Goal: Use online tool/utility: Use online tool/utility

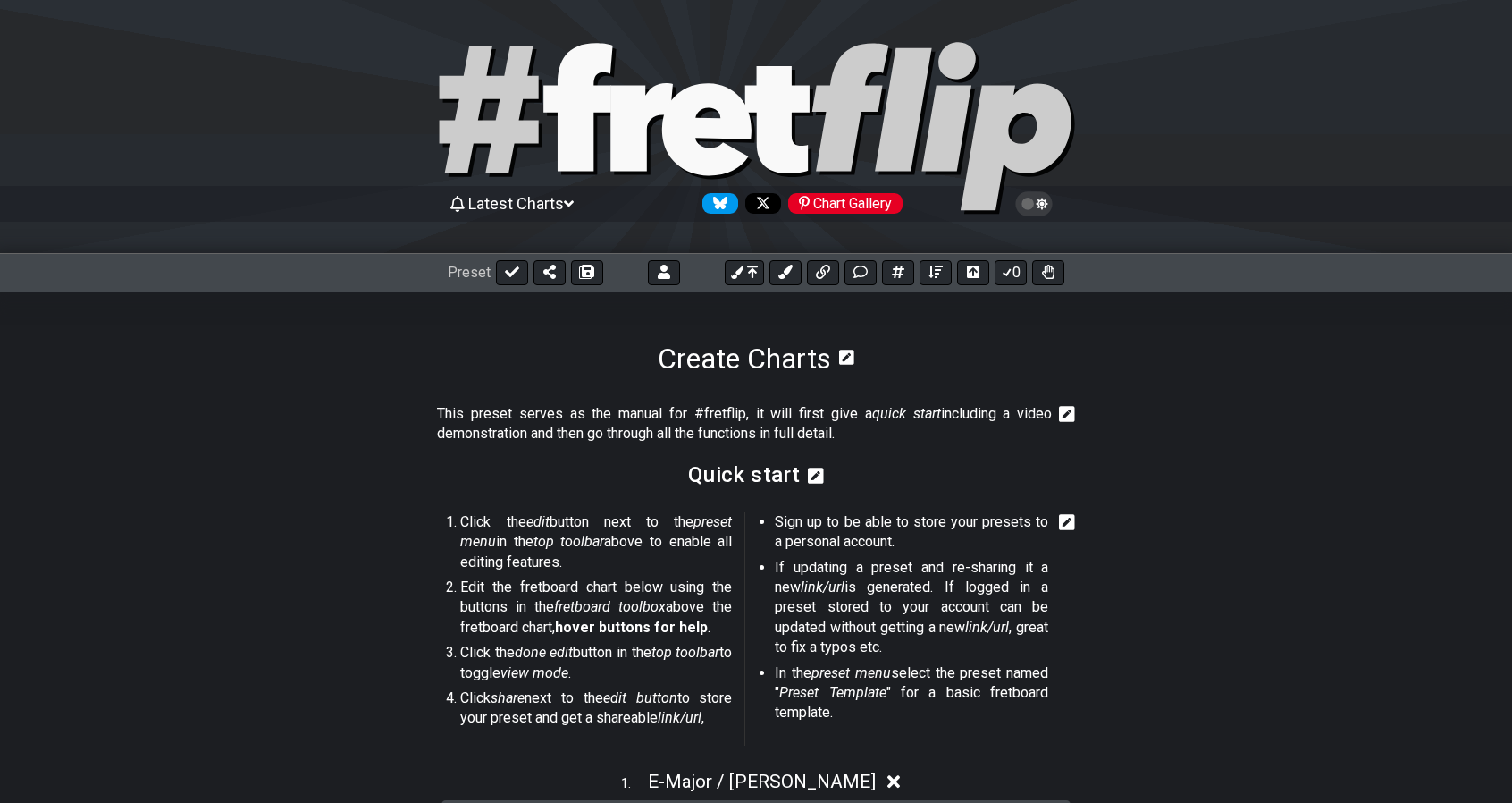
select select "Major / [PERSON_NAME]"
select select "E"
select select "Major / [PERSON_NAME]"
select select "E"
select select "Major / [PERSON_NAME]"
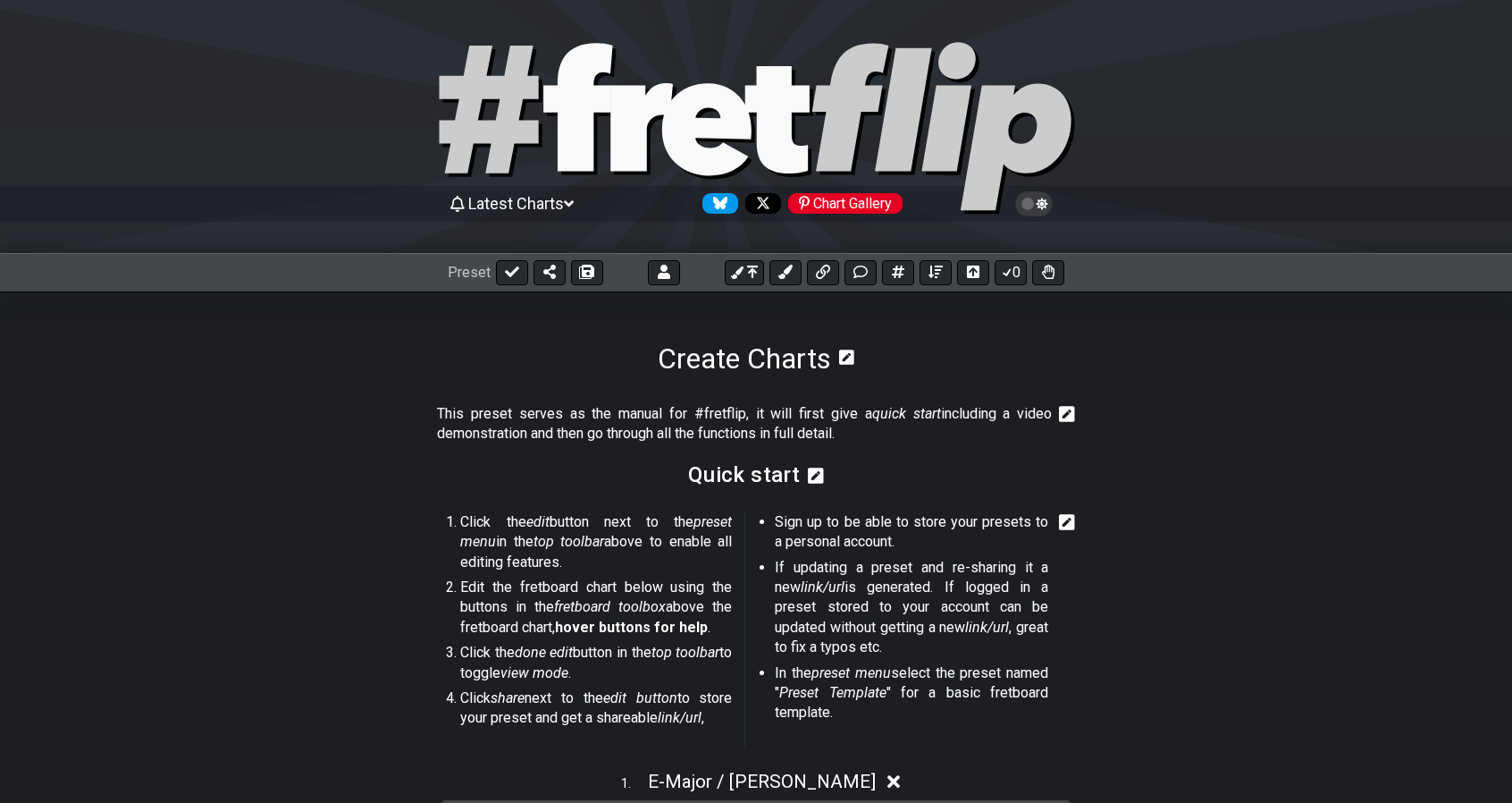
select select "E"
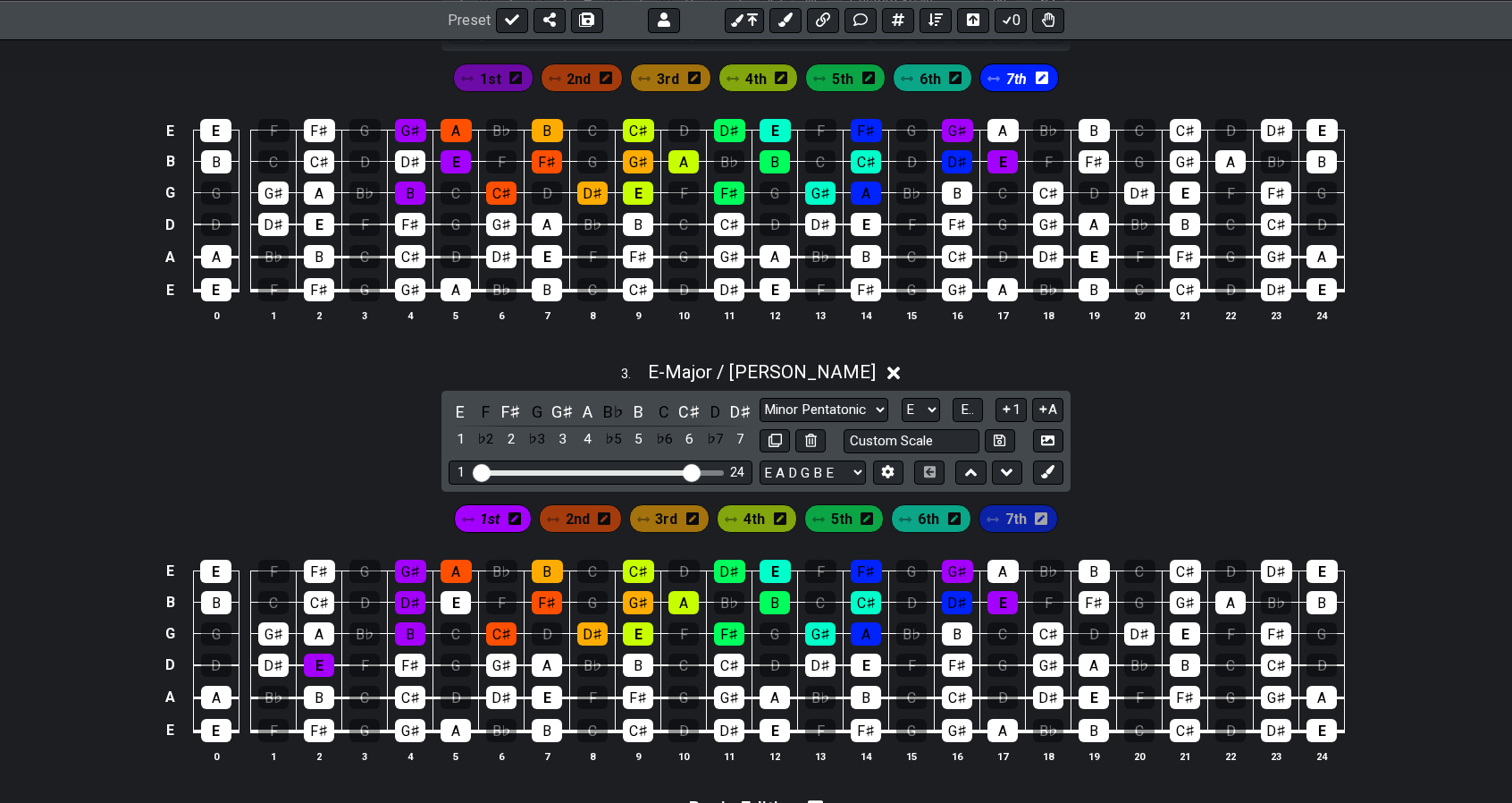
scroll to position [1290, 0]
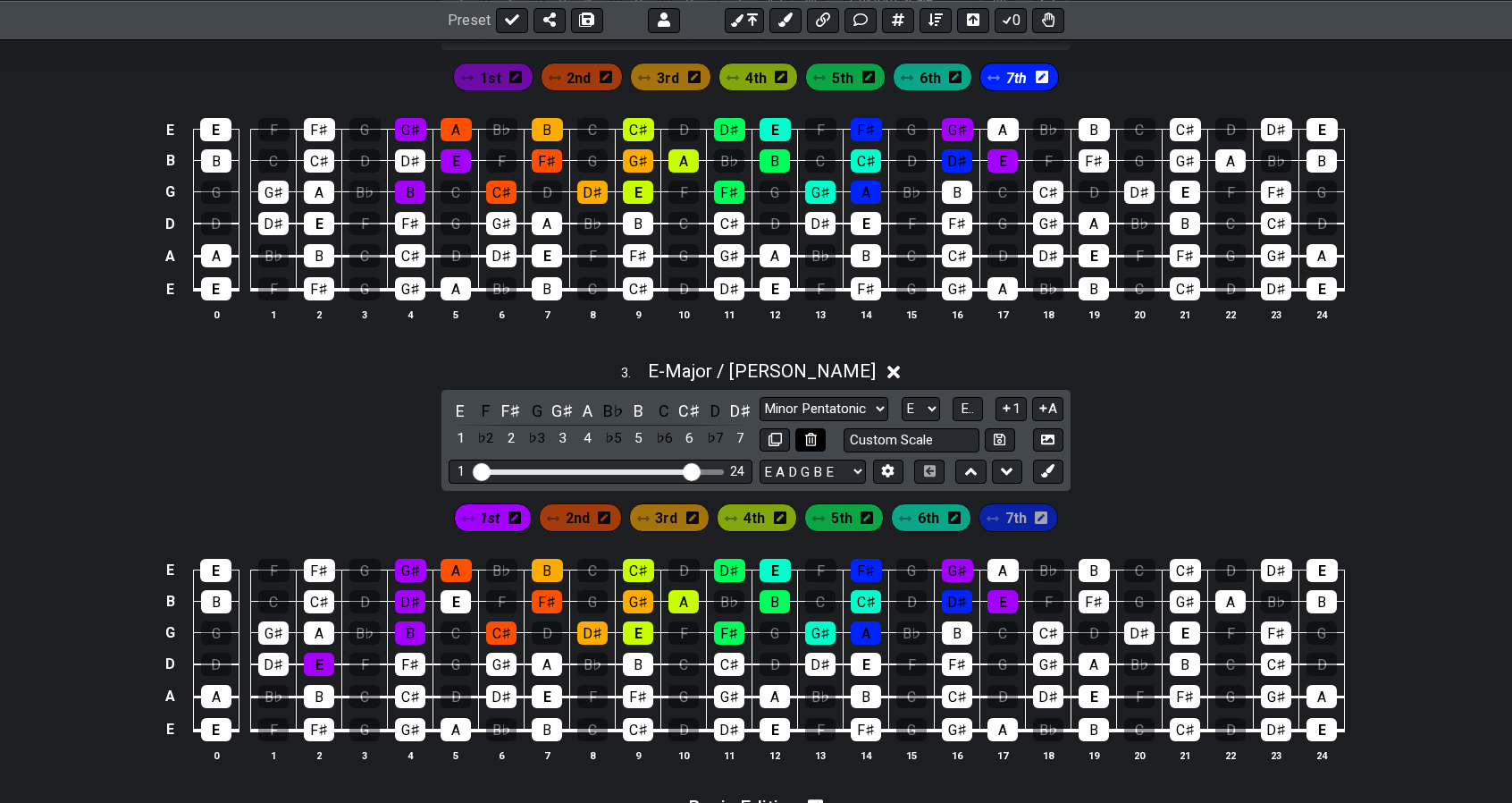
click at [812, 439] on icon at bounding box center [811, 440] width 12 height 14
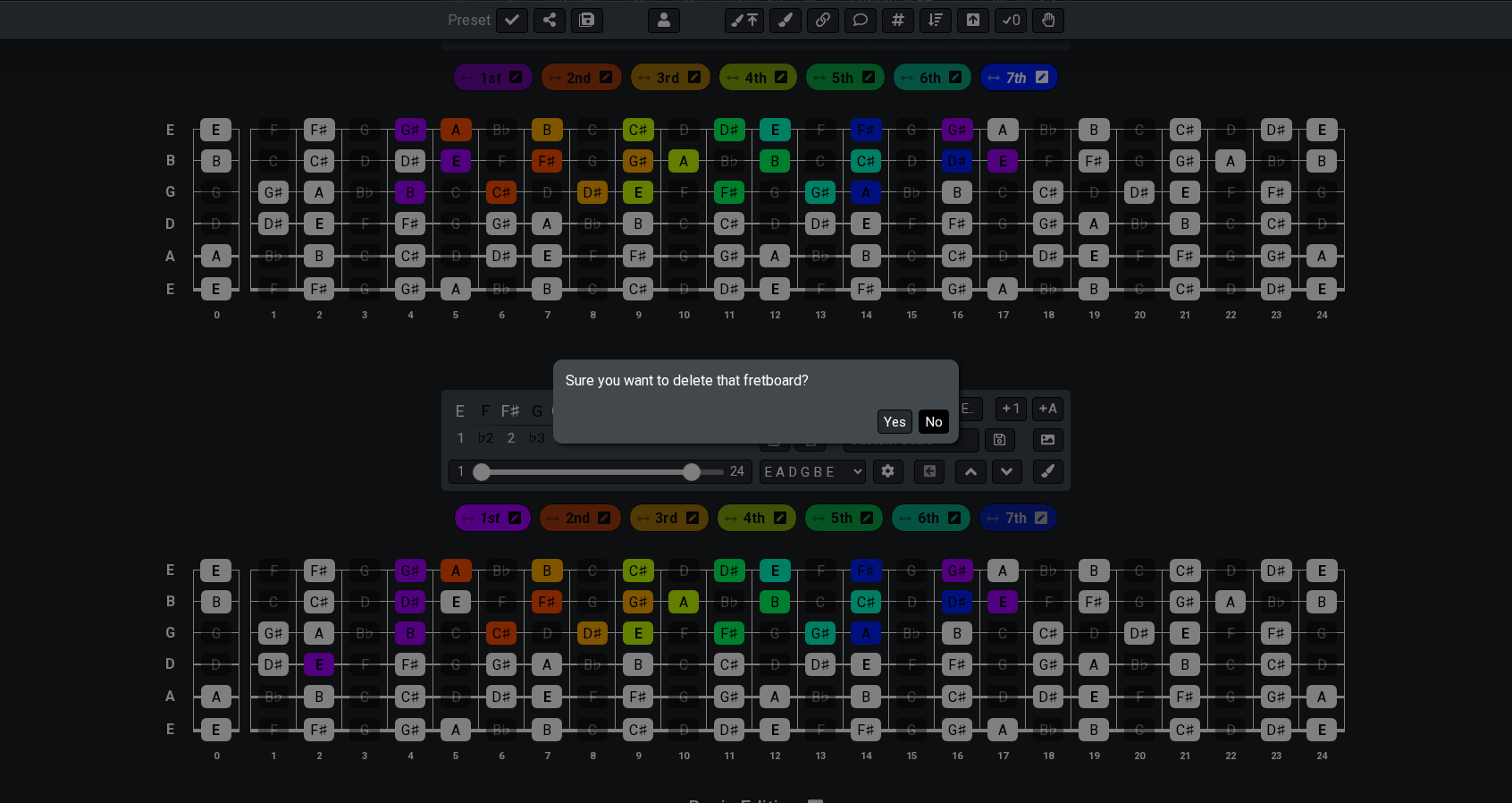
click at [930, 423] on button "No" at bounding box center [933, 421] width 30 height 24
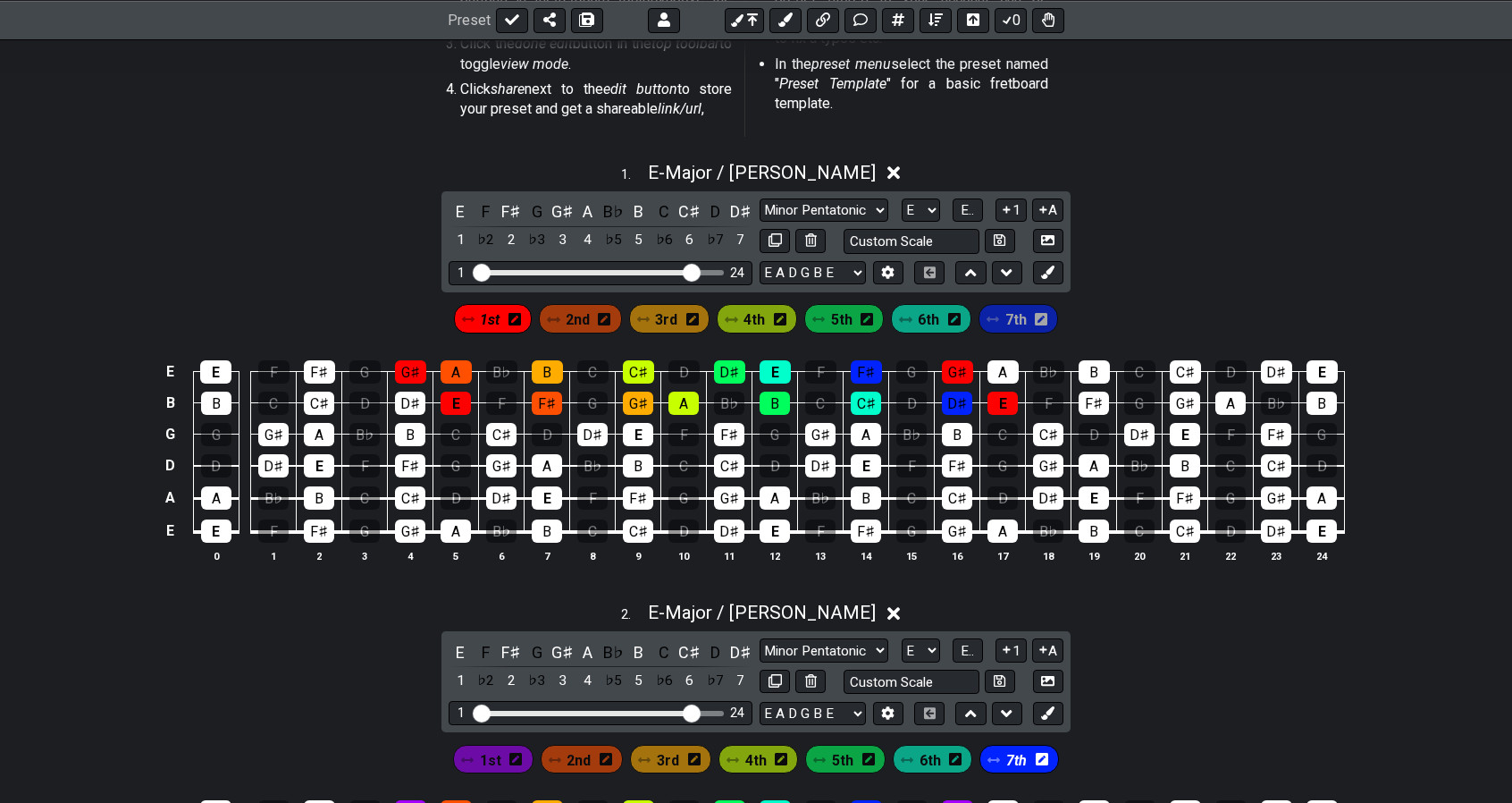
scroll to position [598, 0]
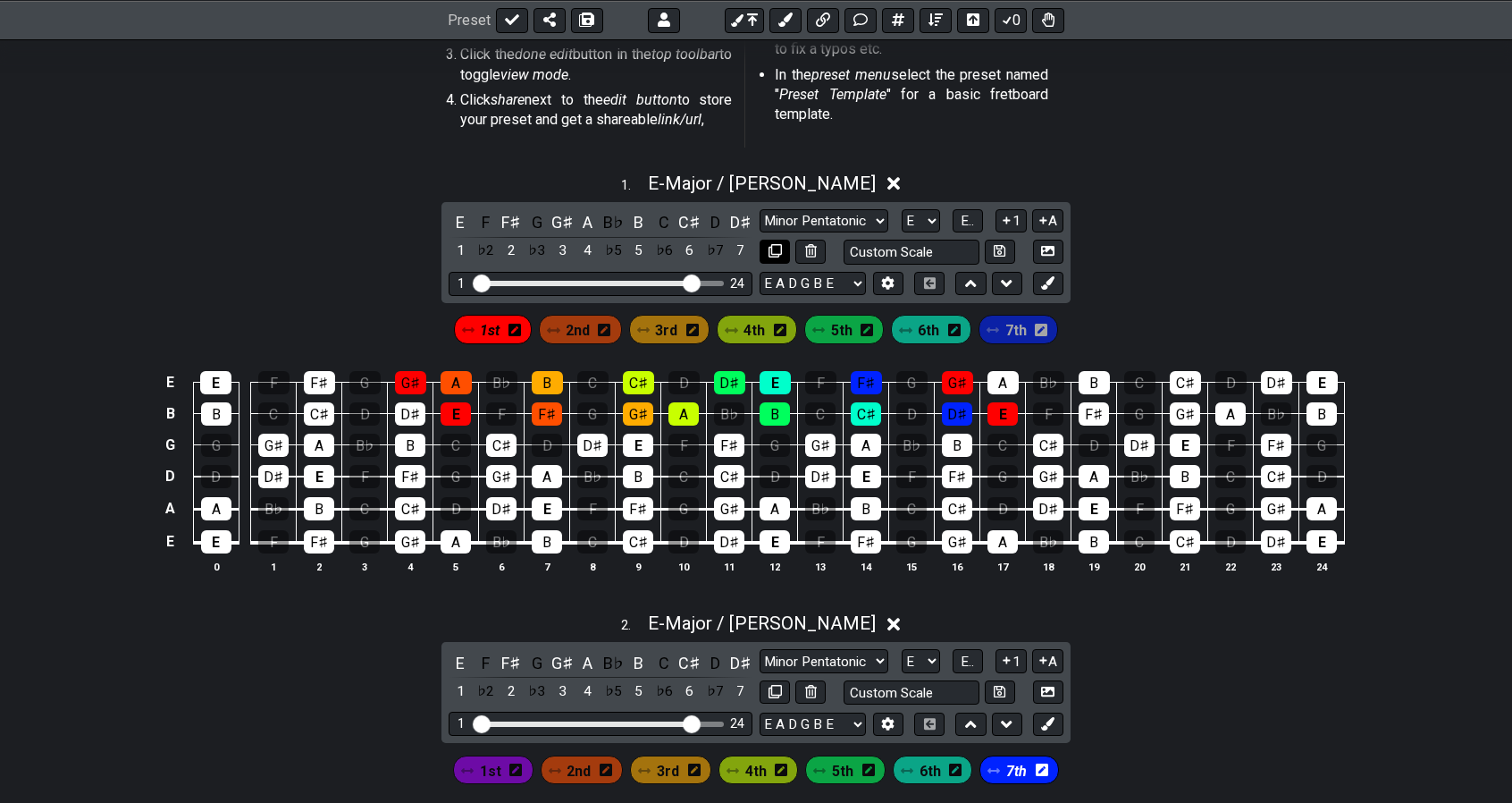
click at [777, 248] on icon at bounding box center [775, 250] width 14 height 14
select select "Major / [PERSON_NAME]"
select select "E"
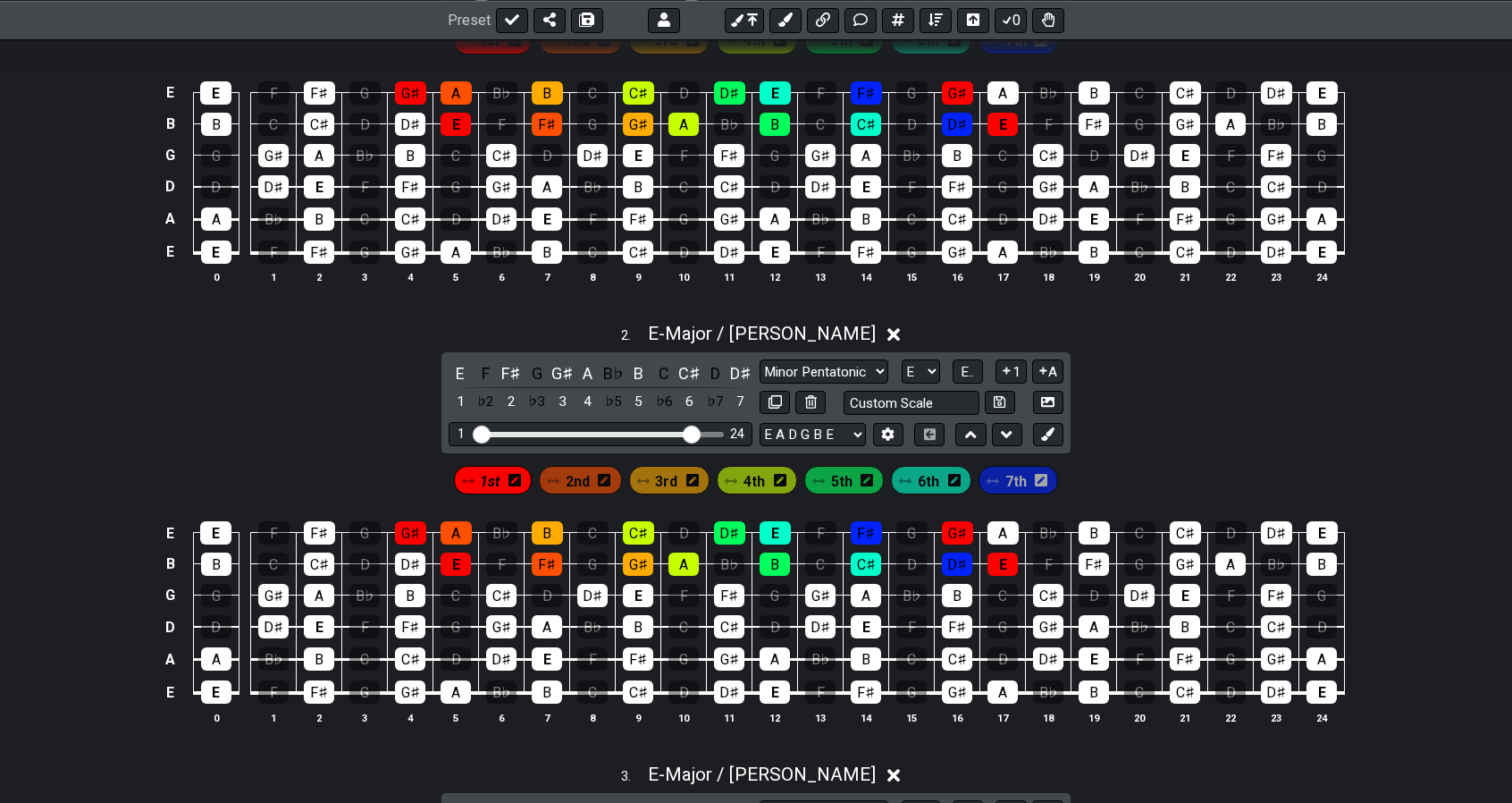
scroll to position [886, 0]
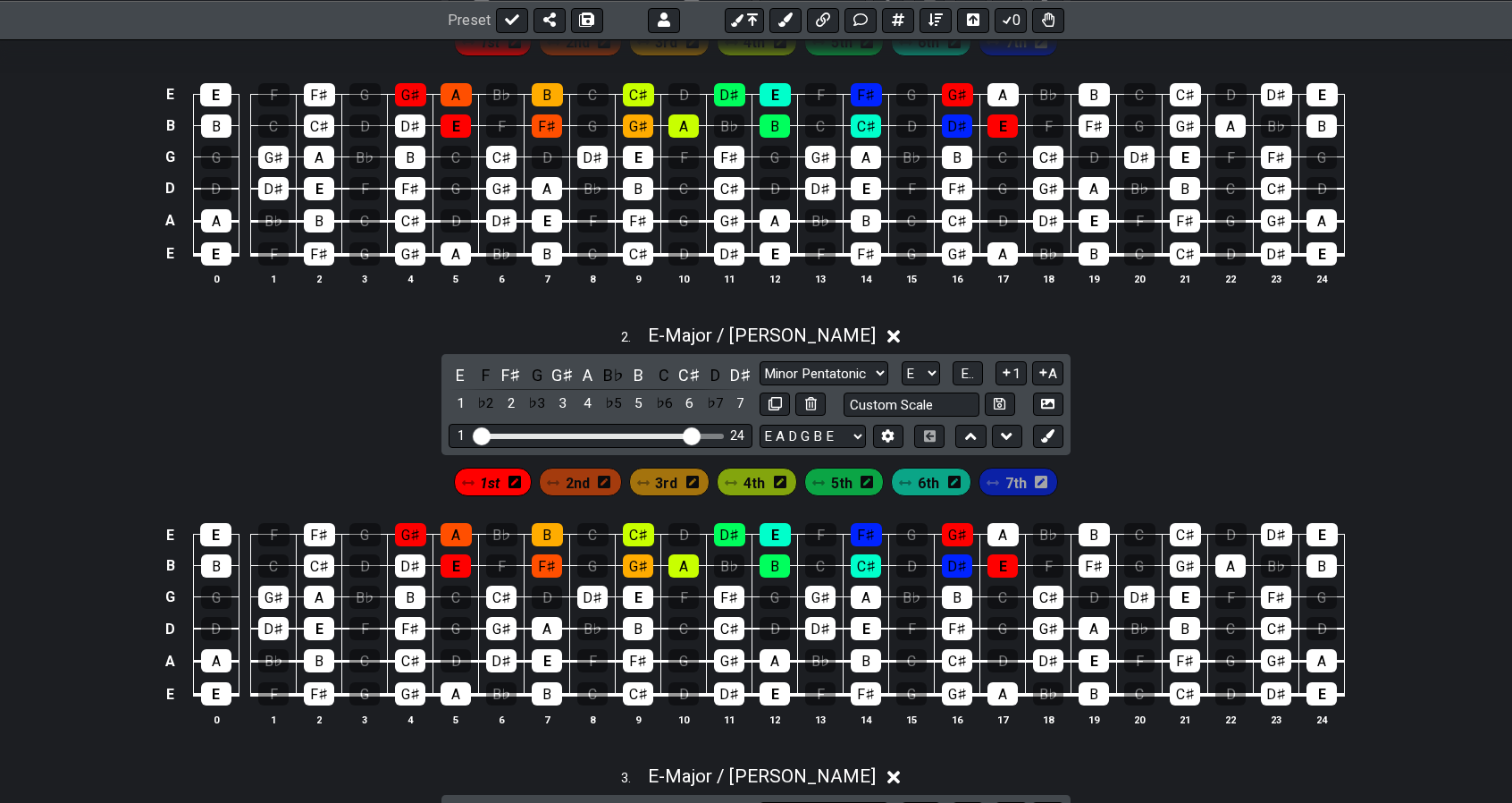
click at [495, 482] on span "1st" at bounding box center [490, 482] width 19 height 26
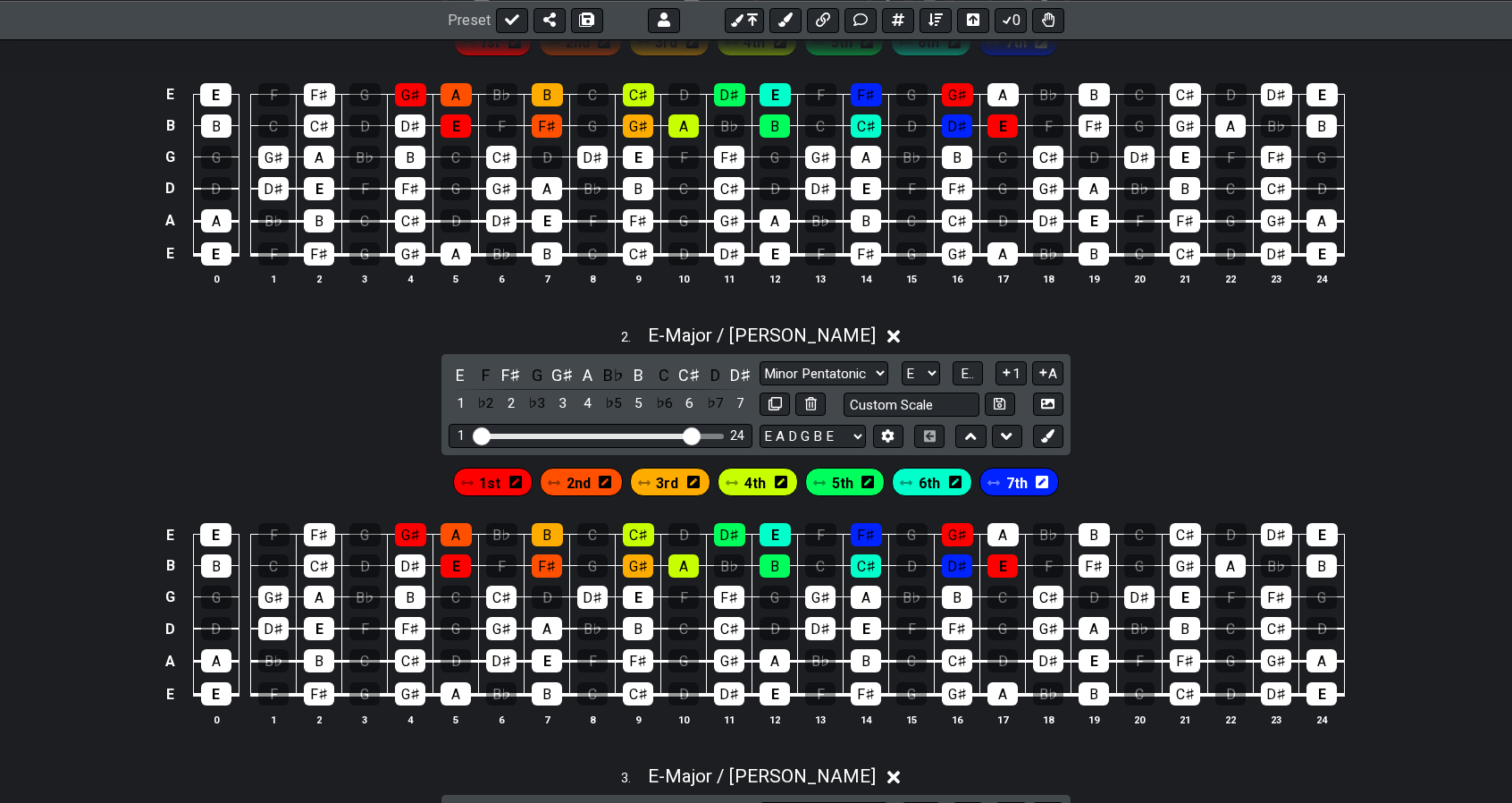
click at [495, 482] on span "1st" at bounding box center [490, 482] width 21 height 26
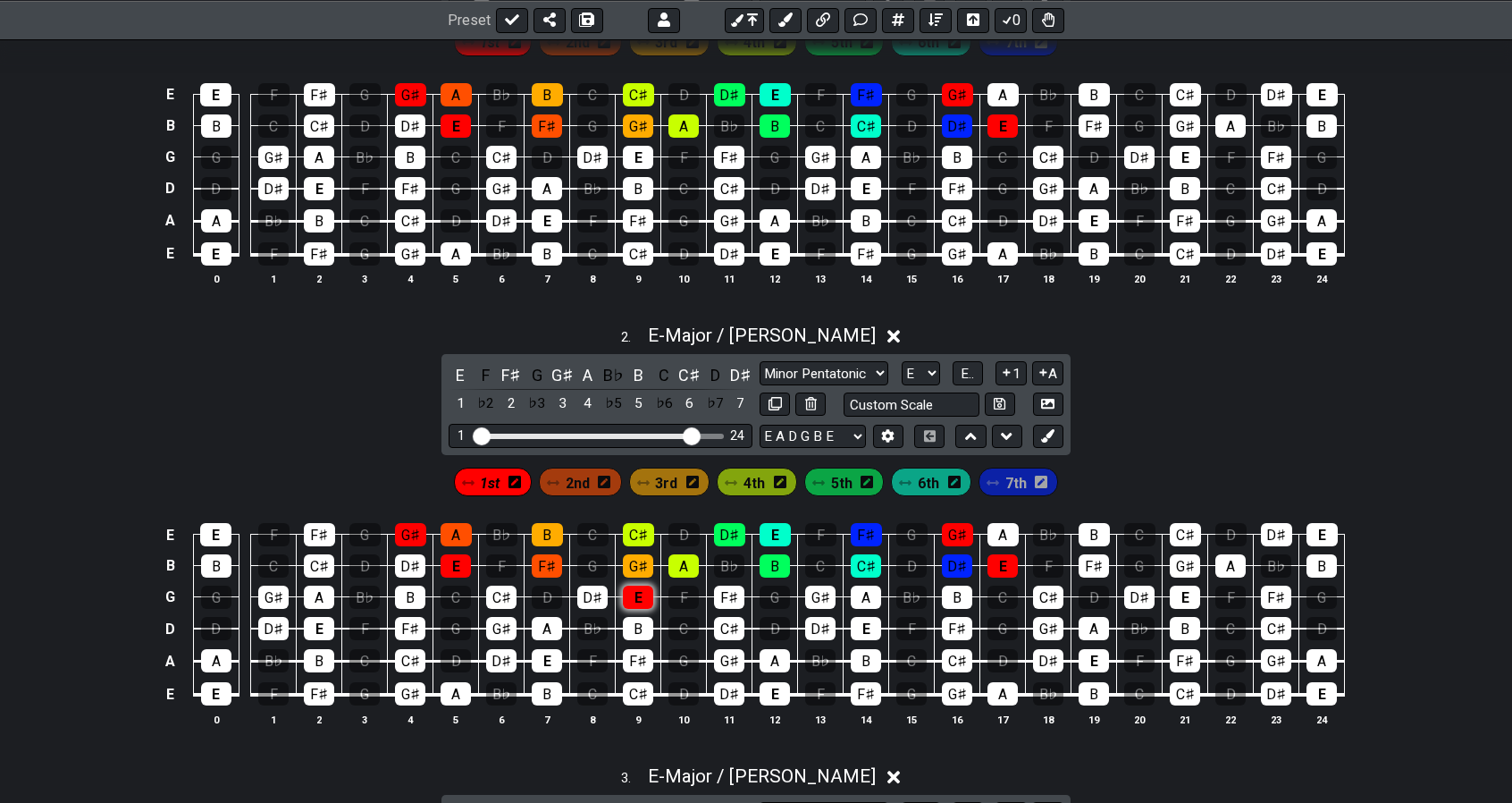
click at [640, 599] on div "E" at bounding box center [637, 597] width 30 height 23
click at [639, 569] on div "G♯" at bounding box center [637, 566] width 30 height 23
click at [469, 558] on div "E" at bounding box center [455, 566] width 30 height 23
click at [418, 525] on div "G♯" at bounding box center [410, 535] width 31 height 23
click at [469, 526] on div "A" at bounding box center [456, 535] width 31 height 23
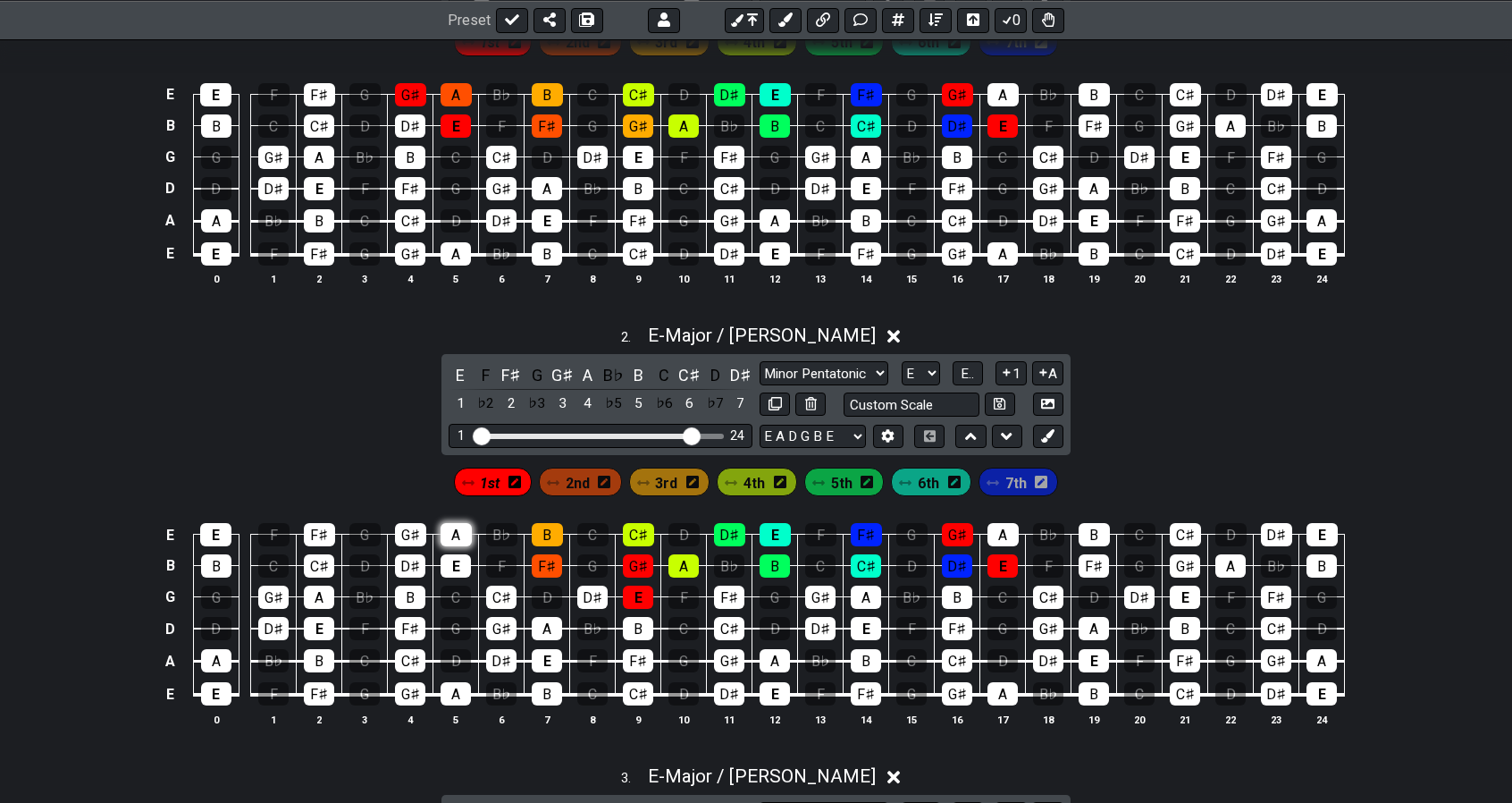
click at [465, 530] on div "A" at bounding box center [456, 535] width 31 height 23
click at [731, 597] on div "F♯" at bounding box center [729, 597] width 30 height 23
click at [585, 481] on span "2nd" at bounding box center [578, 482] width 24 height 26
click at [715, 591] on div "F♯" at bounding box center [729, 597] width 30 height 23
click at [685, 558] on div "A" at bounding box center [683, 566] width 30 height 23
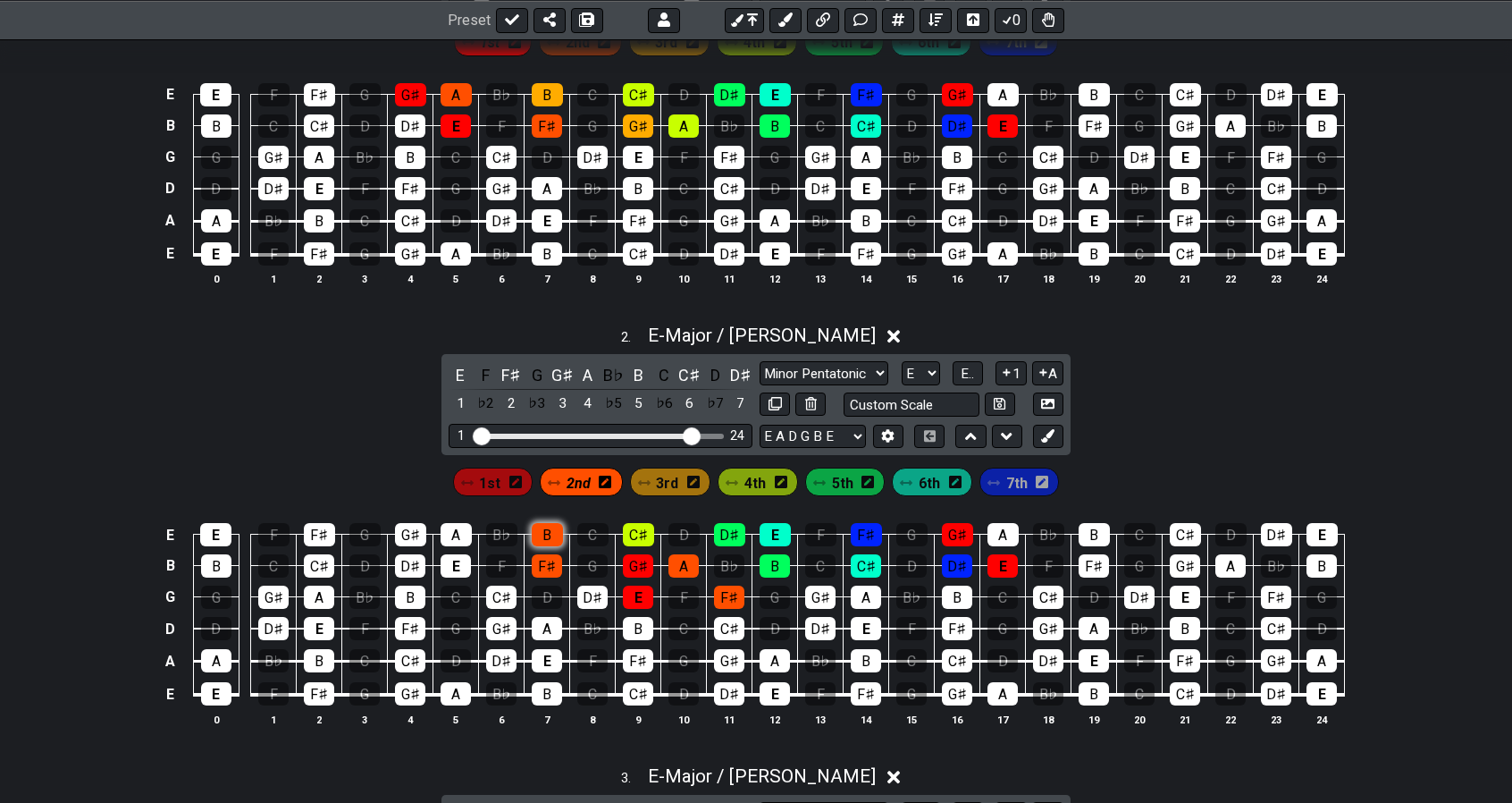
click at [550, 532] on div "B" at bounding box center [548, 535] width 31 height 23
click at [637, 533] on div "C♯" at bounding box center [638, 535] width 31 height 23
click at [491, 478] on span "1st" at bounding box center [490, 482] width 21 height 26
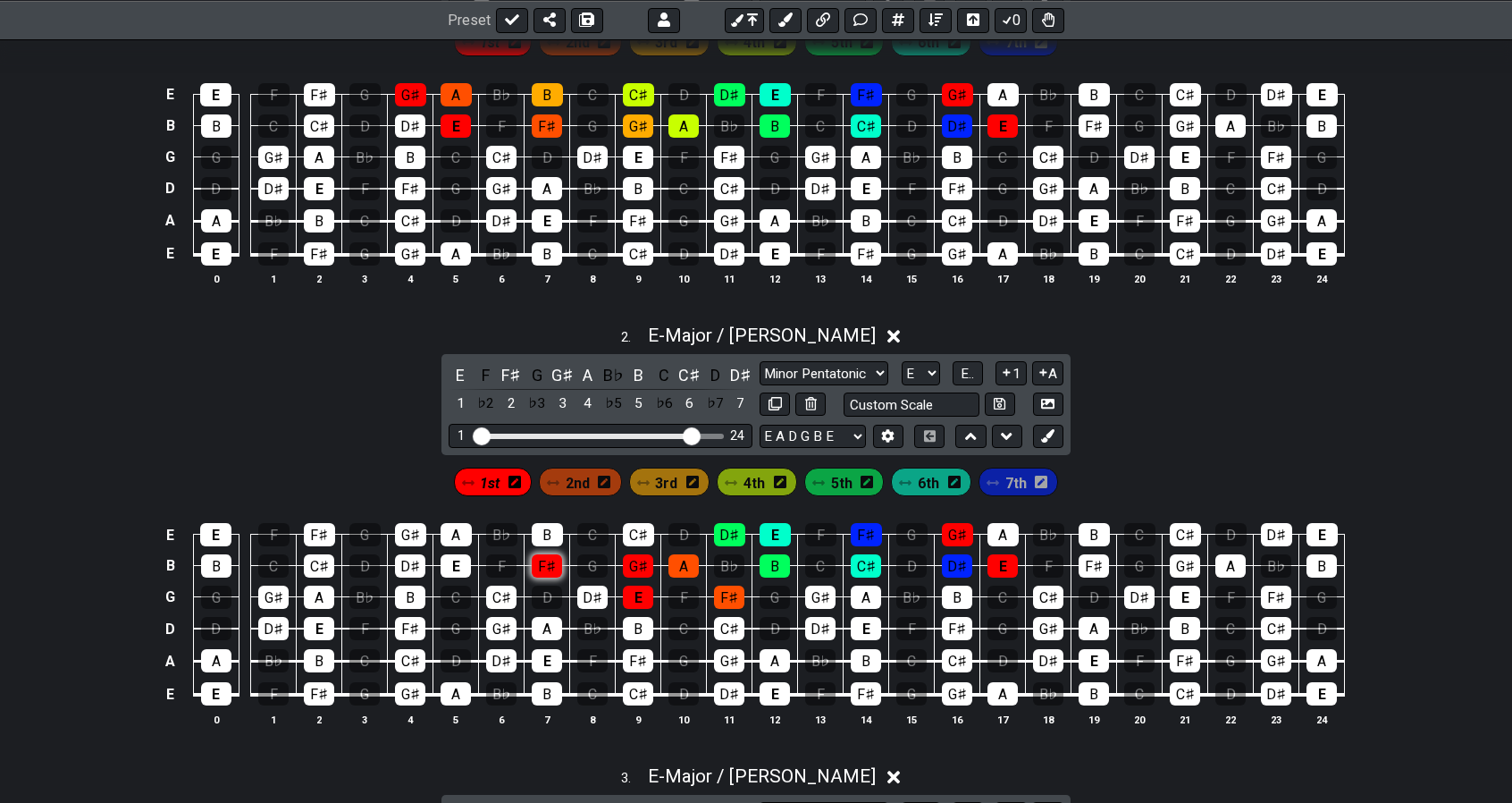
click at [544, 568] on div "F♯" at bounding box center [547, 566] width 30 height 23
click at [682, 485] on div "3rd" at bounding box center [669, 481] width 81 height 28
click at [666, 486] on span "3rd" at bounding box center [665, 482] width 22 height 26
click at [666, 486] on span "3rd" at bounding box center [667, 482] width 21 height 26
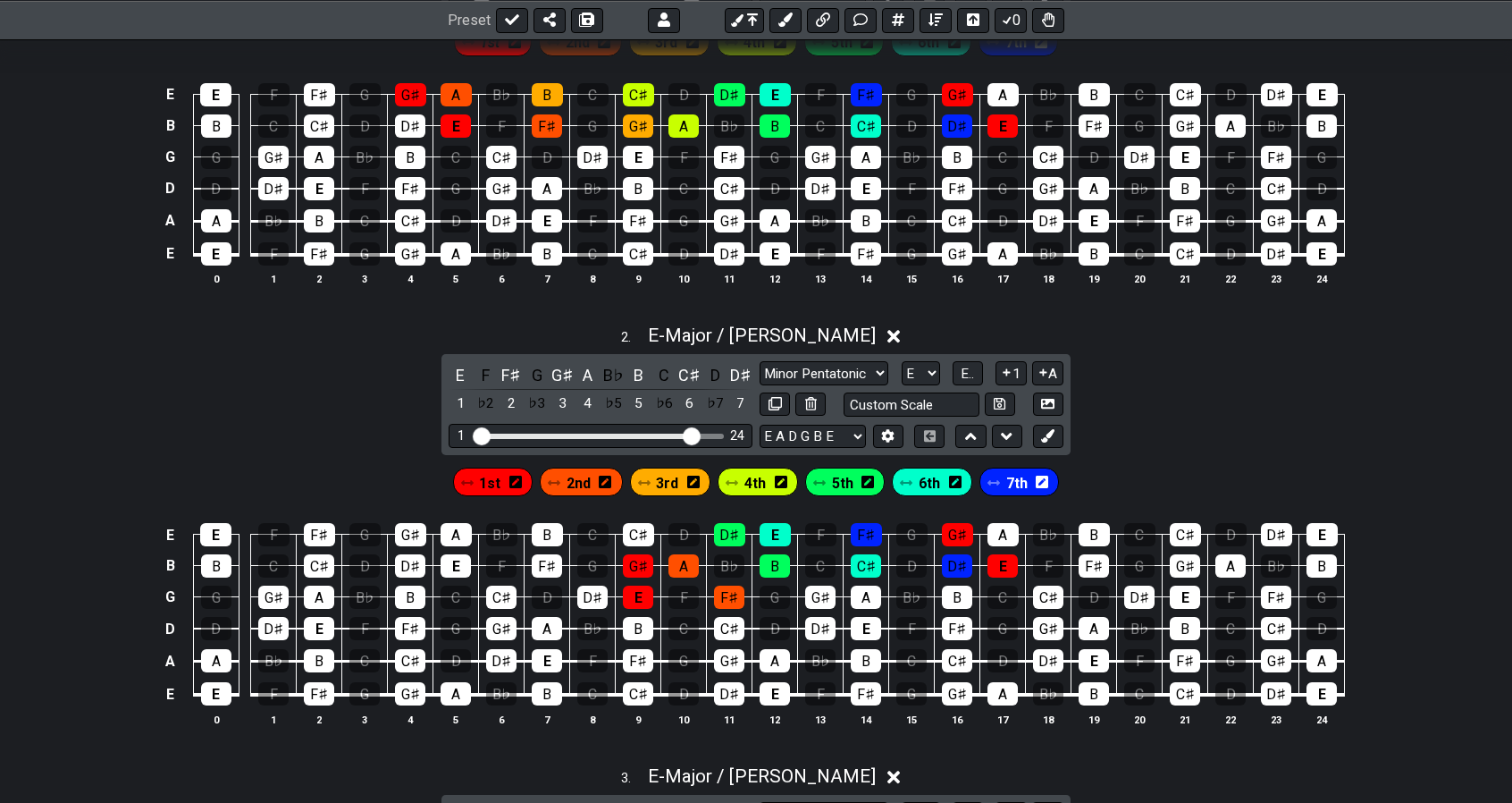
click at [666, 486] on span "3rd" at bounding box center [666, 482] width 22 height 26
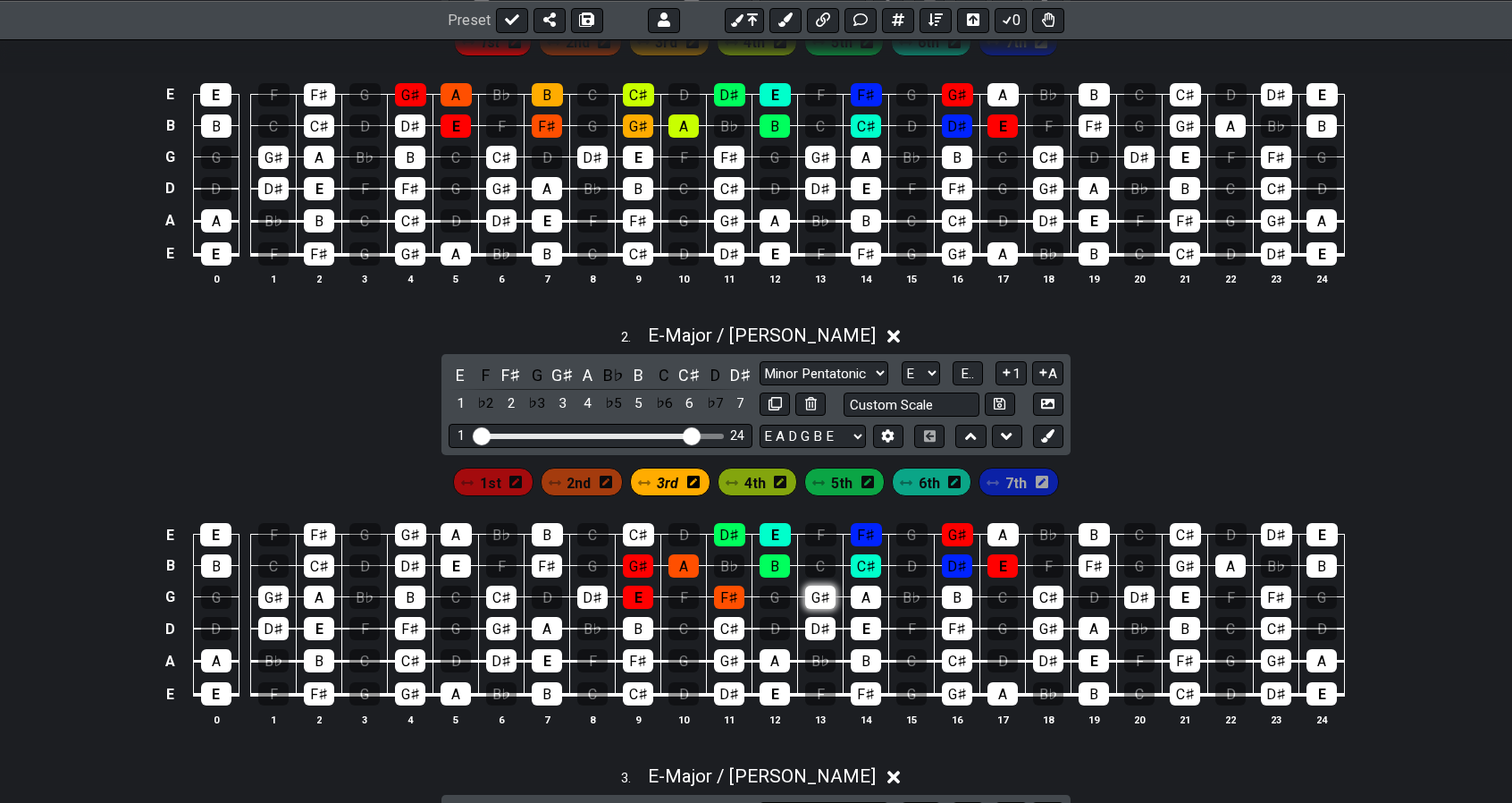
click at [813, 596] on div "G♯" at bounding box center [819, 597] width 30 height 23
click at [771, 565] on div "B" at bounding box center [775, 566] width 30 height 23
click at [729, 528] on div "D♯" at bounding box center [730, 535] width 31 height 23
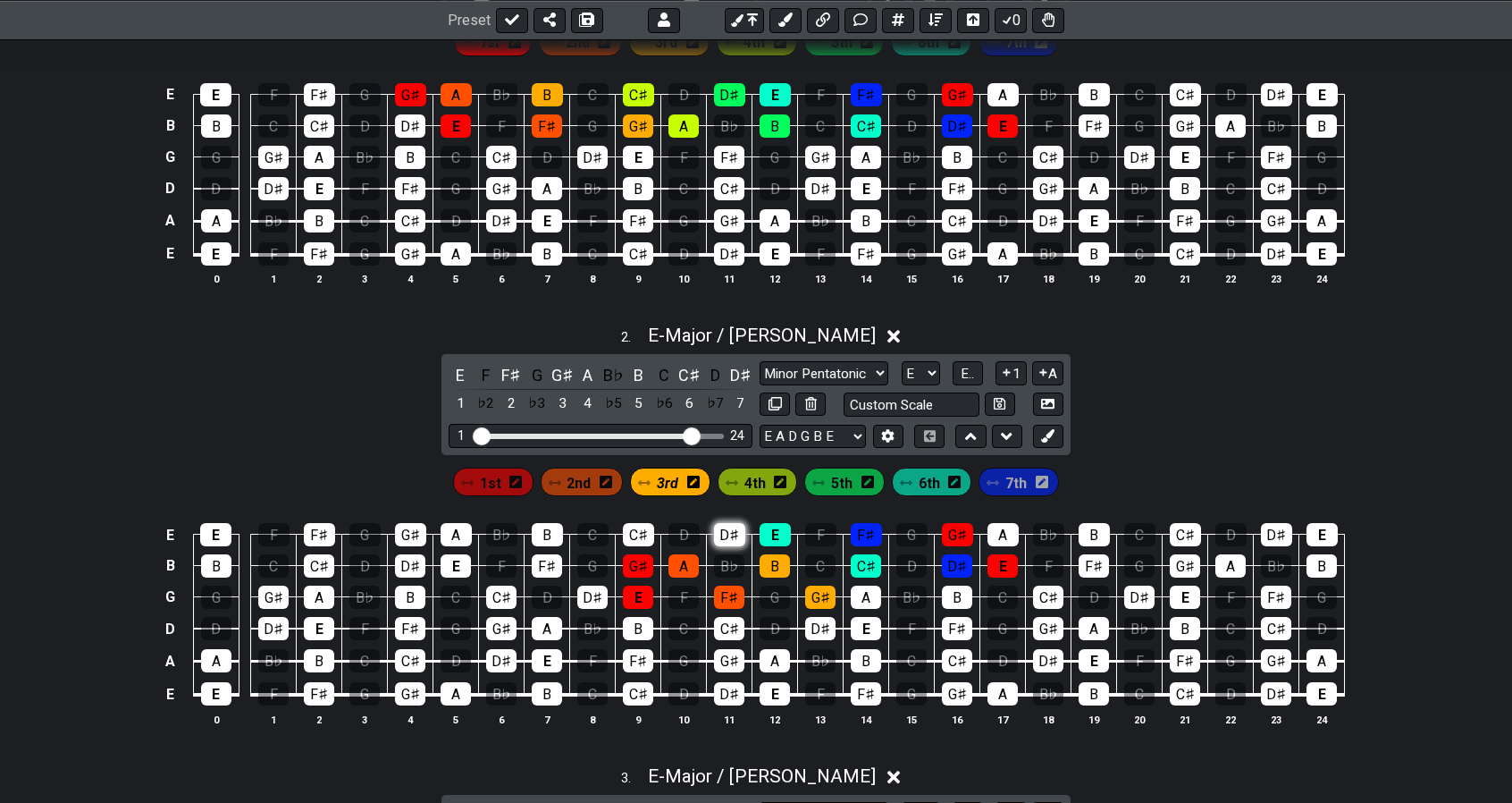
click at [729, 528] on div "D♯" at bounding box center [730, 535] width 31 height 23
click at [748, 478] on span "4th" at bounding box center [755, 482] width 21 height 26
click at [857, 594] on div "A" at bounding box center [865, 597] width 30 height 23
click at [856, 559] on div "C♯" at bounding box center [865, 566] width 30 height 23
click at [772, 526] on div "E" at bounding box center [775, 535] width 31 height 23
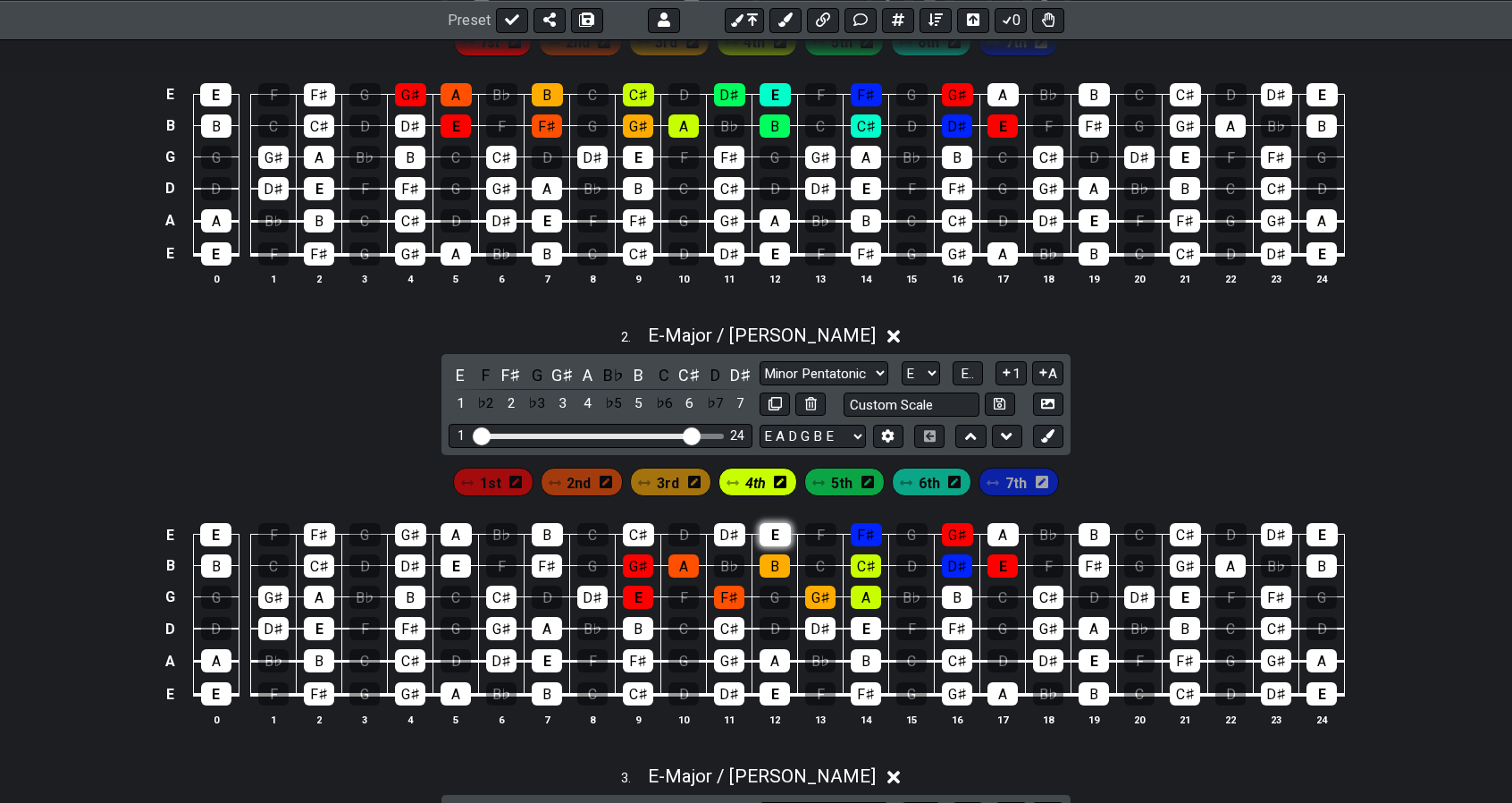
click at [772, 526] on div "E" at bounding box center [775, 535] width 31 height 23
click at [958, 595] on div "B" at bounding box center [957, 597] width 30 height 23
click at [840, 478] on span "5th" at bounding box center [842, 482] width 21 height 26
click at [953, 586] on div "B" at bounding box center [957, 597] width 30 height 23
click at [954, 564] on div "D♯" at bounding box center [957, 566] width 30 height 23
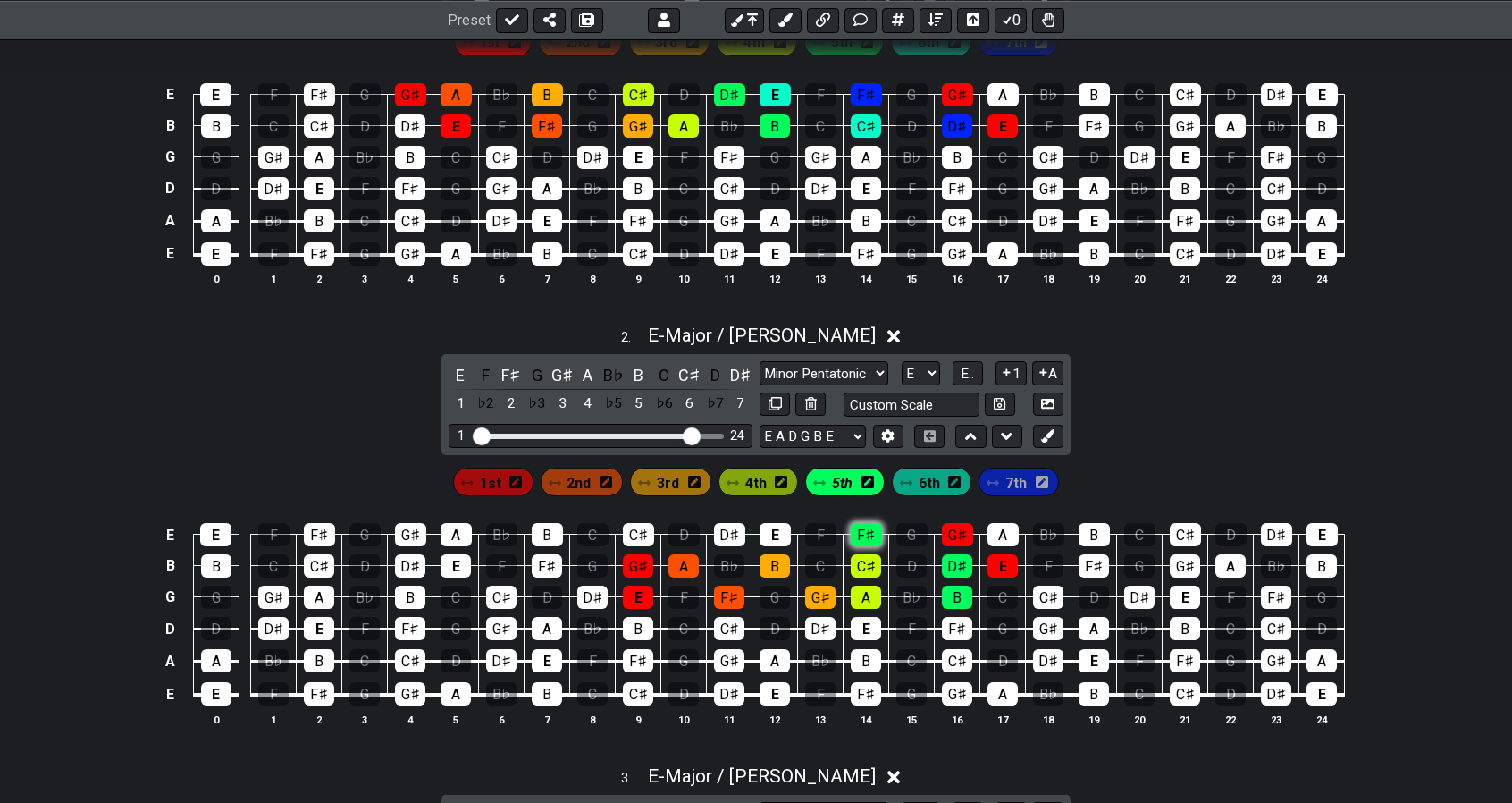
click at [857, 531] on div "F♯" at bounding box center [866, 535] width 31 height 23
click at [955, 528] on div "G♯" at bounding box center [958, 535] width 31 height 23
click at [1002, 558] on div "E" at bounding box center [1002, 566] width 30 height 23
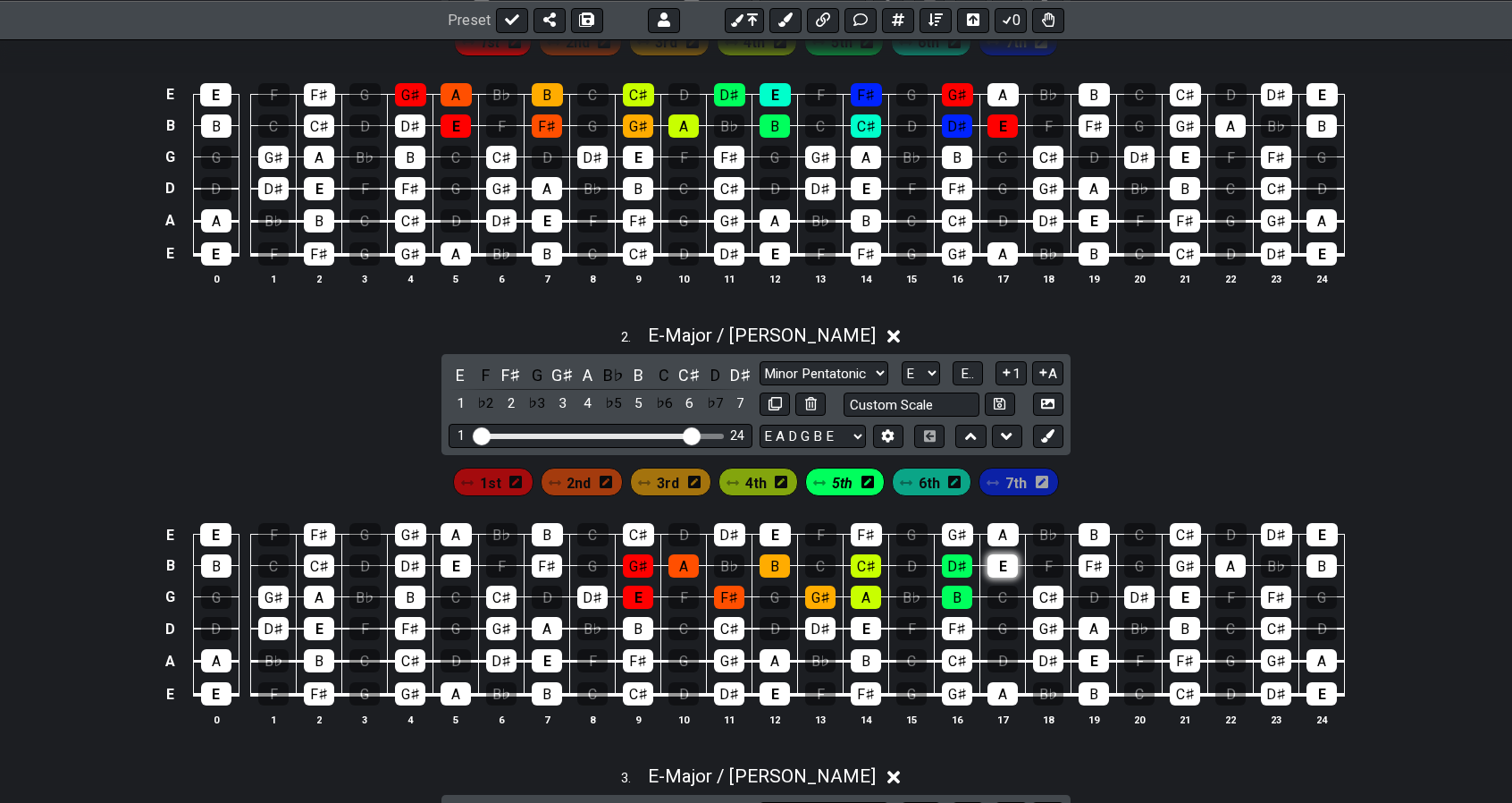
click at [1002, 558] on div "E" at bounding box center [1002, 566] width 30 height 23
click at [927, 480] on span "6th" at bounding box center [929, 482] width 21 height 26
click at [1039, 589] on div "C♯" at bounding box center [1047, 597] width 30 height 23
click at [1001, 565] on div "E" at bounding box center [1002, 566] width 30 height 23
click at [1006, 480] on span "7th" at bounding box center [1016, 482] width 21 height 26
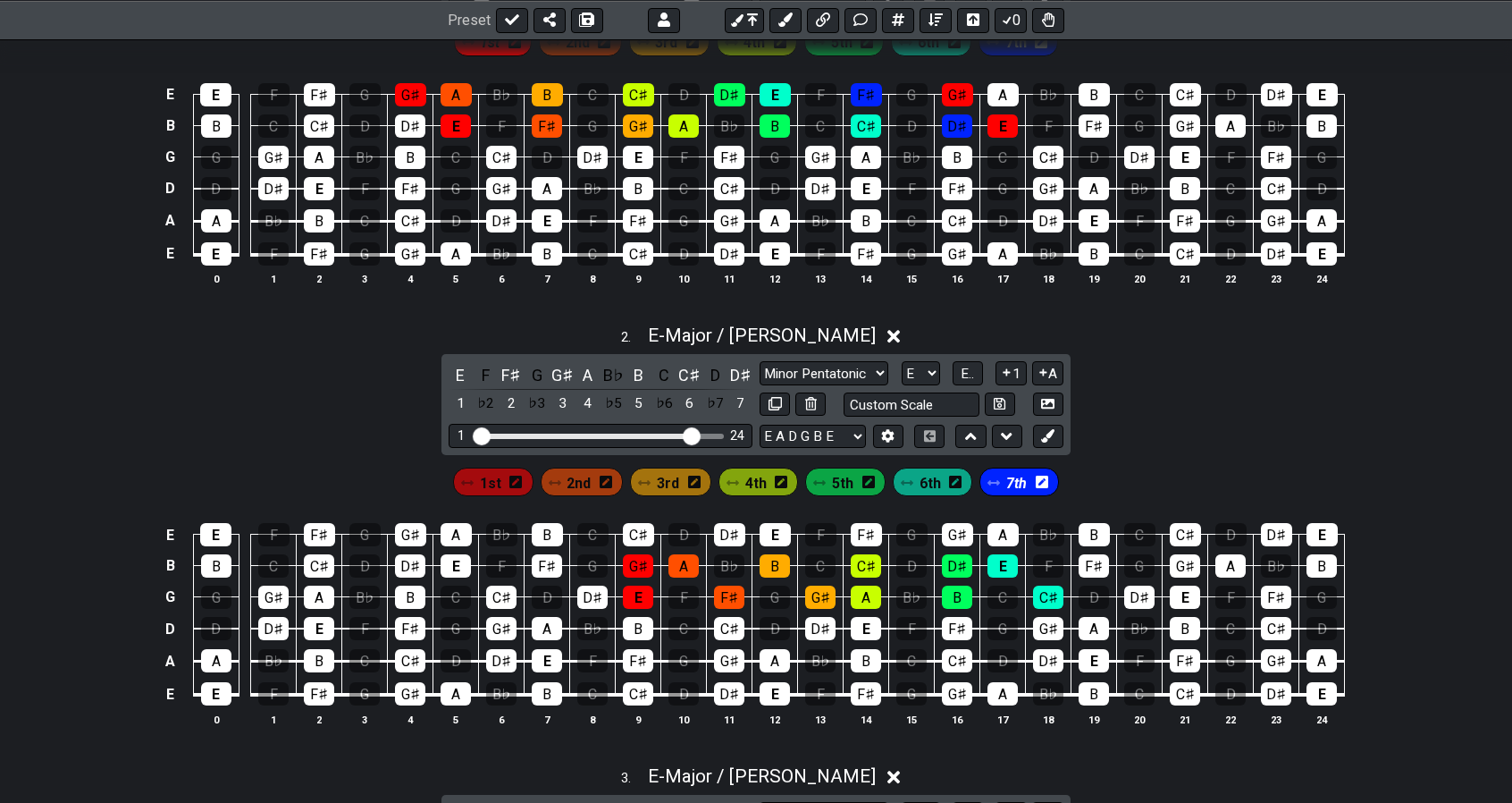
click at [1013, 476] on span "7th" at bounding box center [1016, 482] width 20 height 26
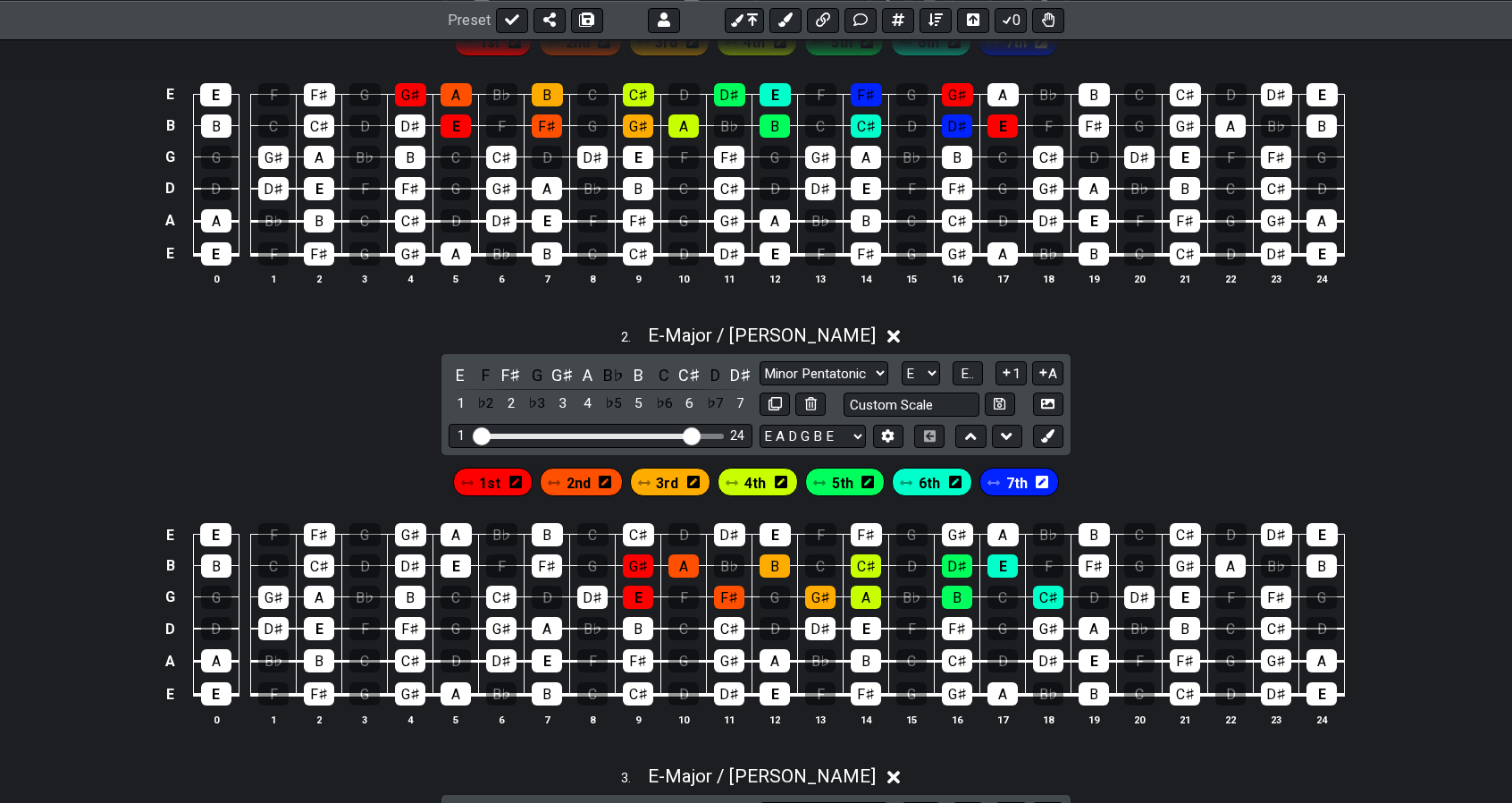
click at [1013, 476] on span "7th" at bounding box center [1017, 482] width 21 height 26
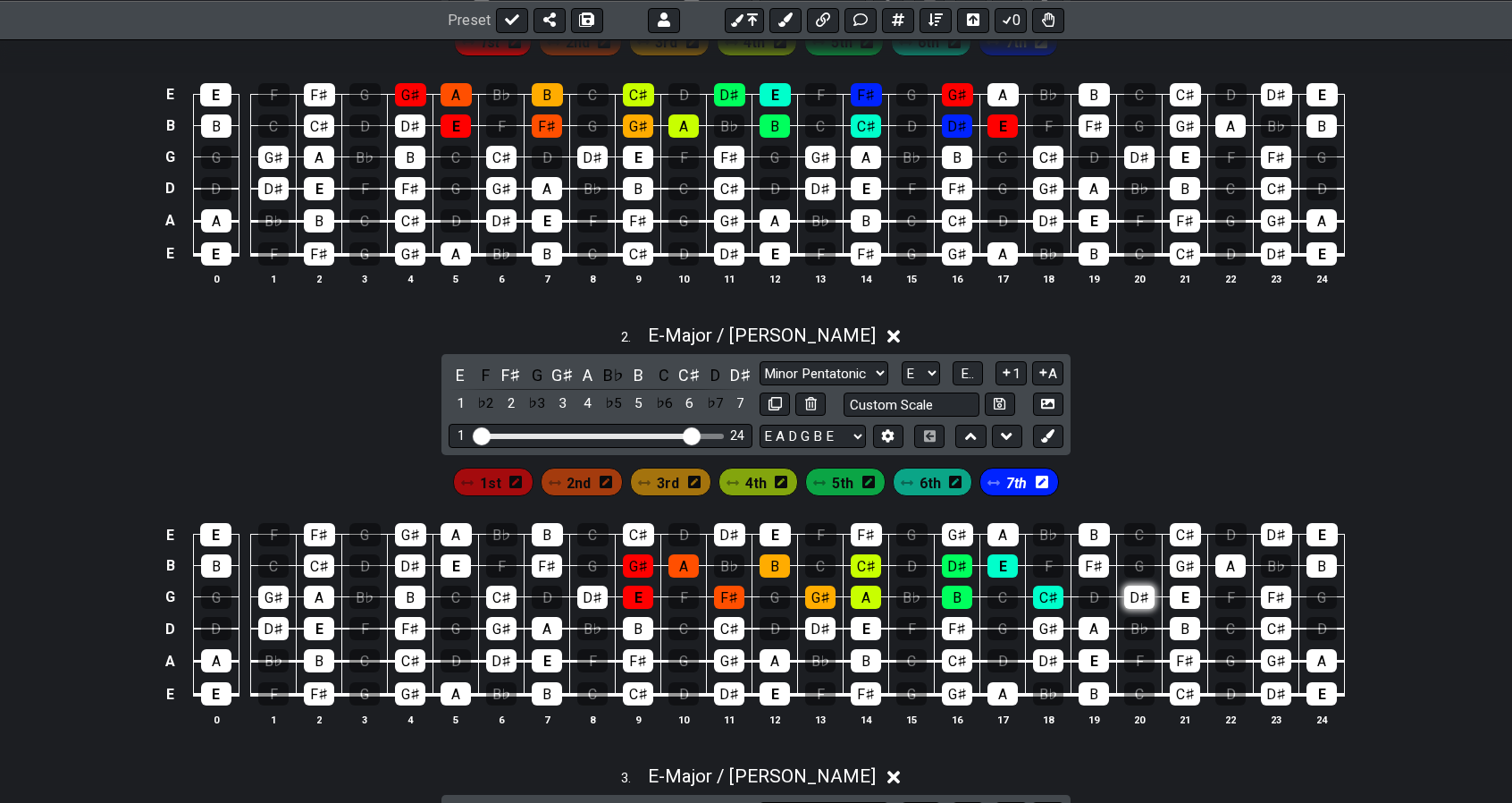
click at [1131, 589] on div "D♯" at bounding box center [1139, 597] width 30 height 23
click at [1093, 567] on div "F♯" at bounding box center [1093, 566] width 30 height 23
click at [772, 403] on icon at bounding box center [775, 403] width 14 height 14
select select "Major / [PERSON_NAME]"
select select "E"
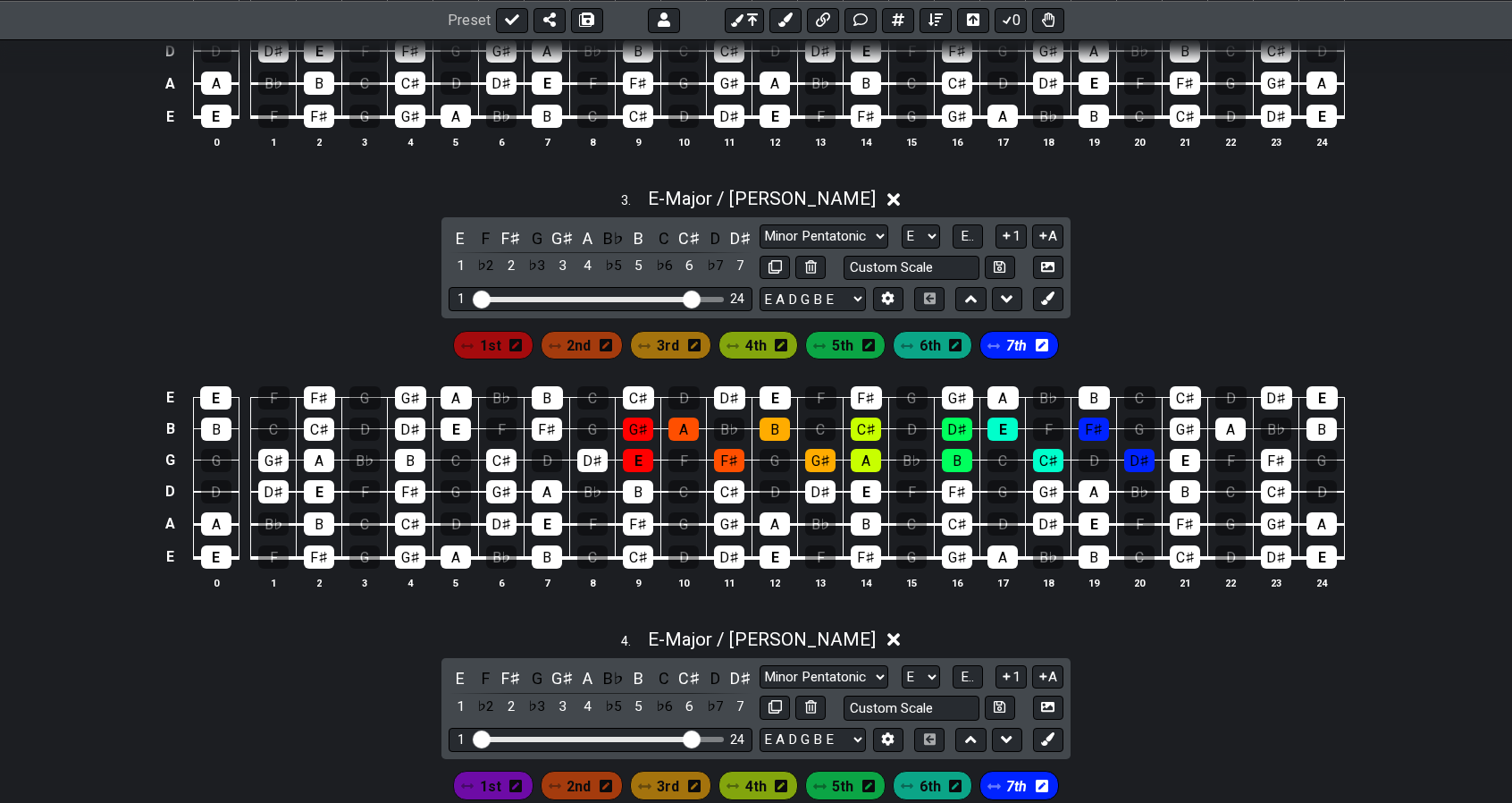
scroll to position [1464, 0]
click at [492, 339] on span "1st" at bounding box center [491, 344] width 21 height 26
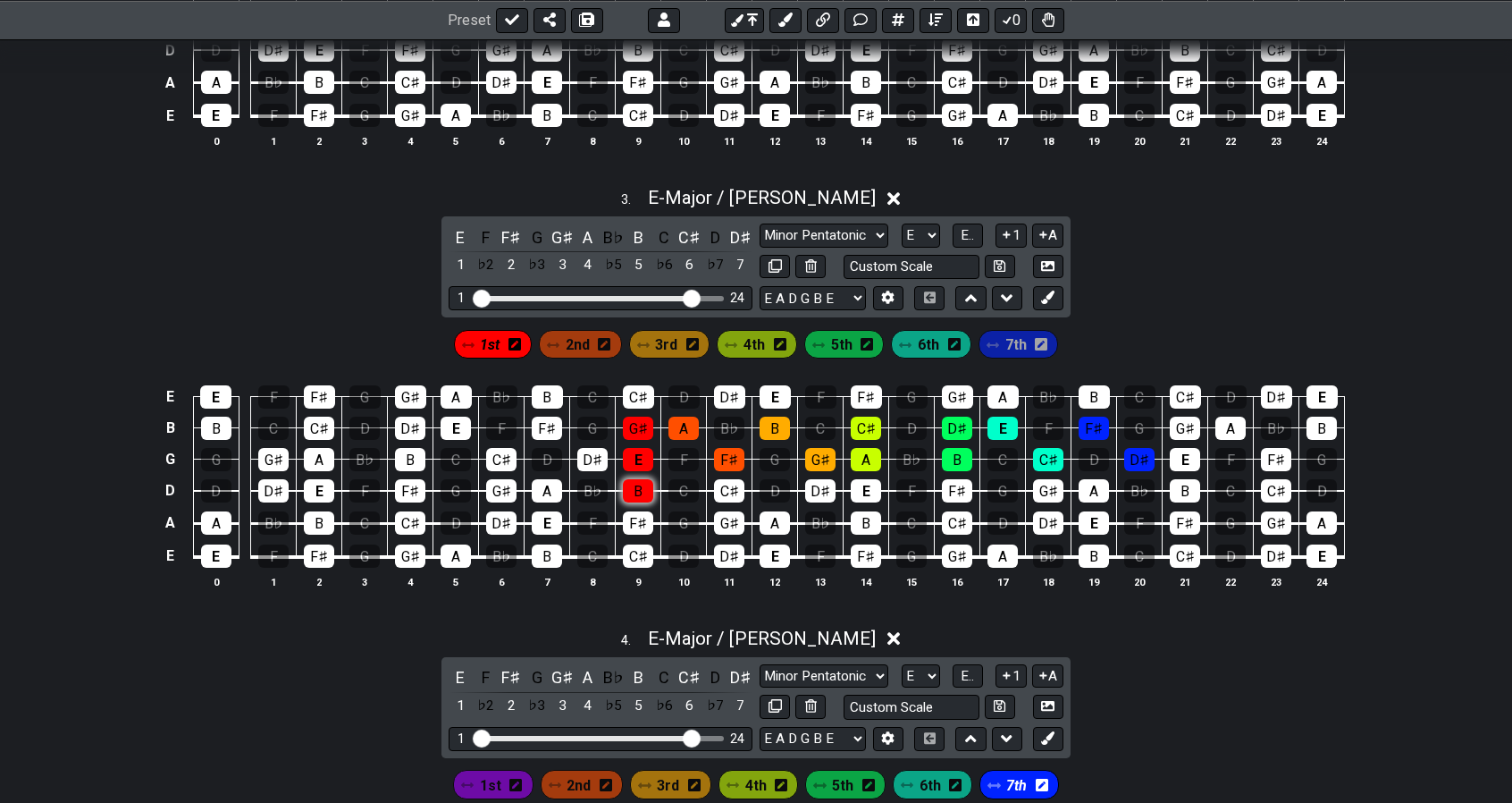
click at [637, 480] on div "B" at bounding box center [637, 491] width 30 height 23
click at [567, 350] on div "2nd" at bounding box center [580, 343] width 83 height 28
click at [580, 350] on span "2nd" at bounding box center [578, 344] width 24 height 26
click at [726, 481] on div "C♯" at bounding box center [729, 491] width 30 height 23
click at [666, 340] on span "3rd" at bounding box center [666, 344] width 22 height 26
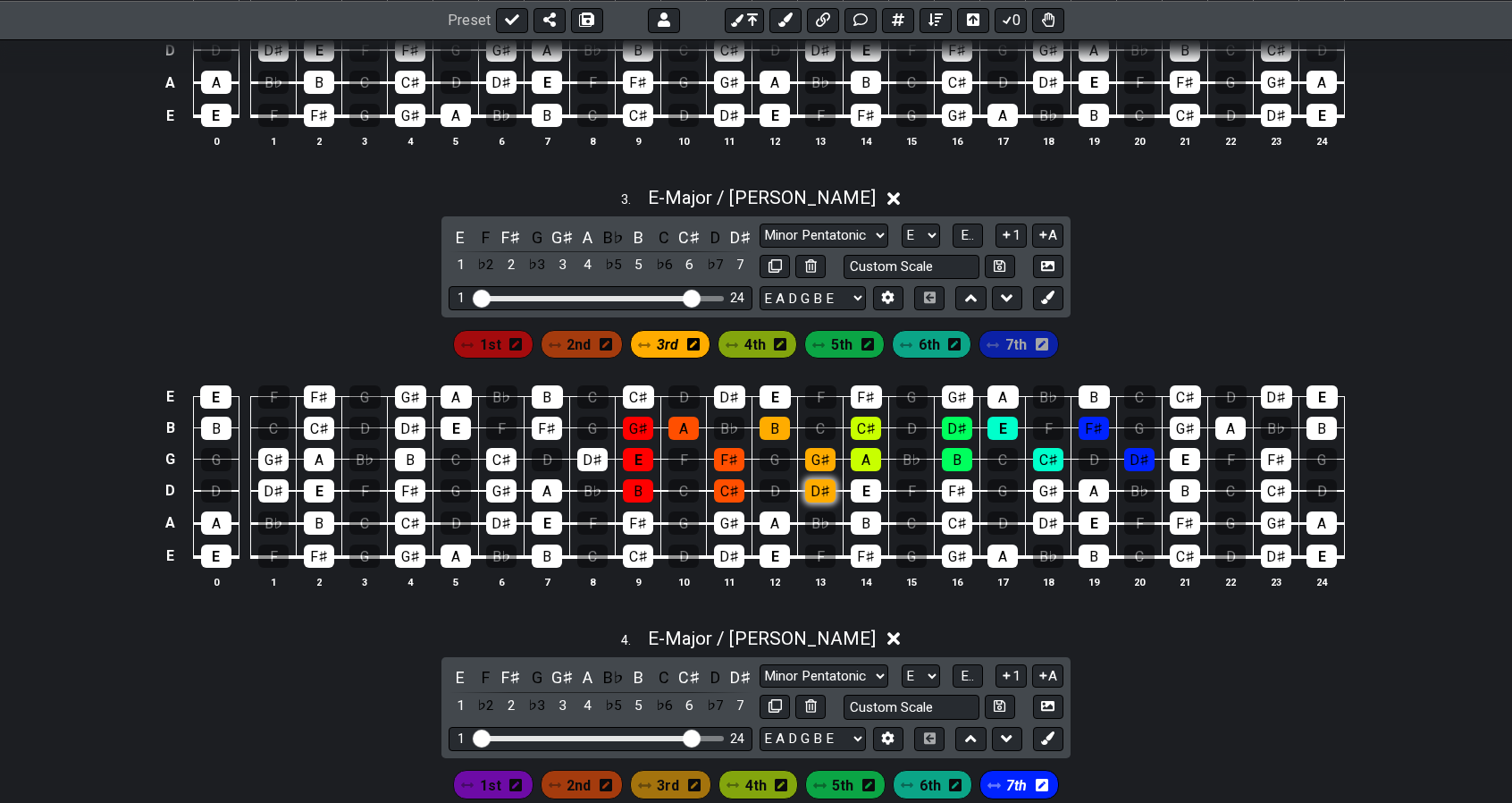
click at [819, 479] on div "D♯" at bounding box center [819, 491] width 30 height 23
click at [755, 344] on span "4th" at bounding box center [755, 344] width 21 height 26
click at [863, 479] on div "E" at bounding box center [865, 491] width 30 height 23
